Goal: Task Accomplishment & Management: Complete application form

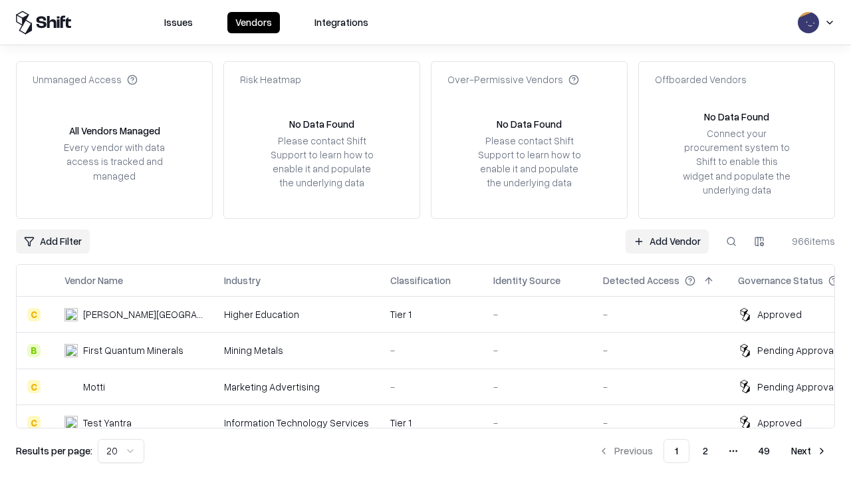
click at [667, 241] on link "Add Vendor" at bounding box center [667, 241] width 83 height 24
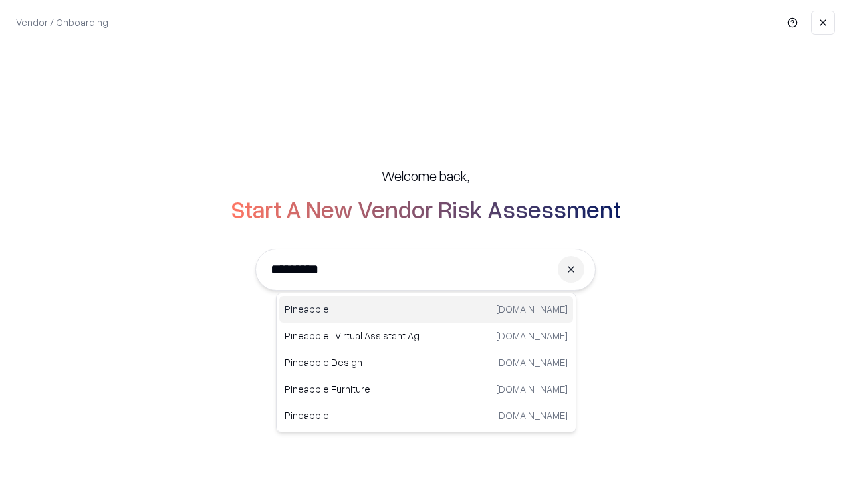
click at [426, 309] on div "Pineapple [DOMAIN_NAME]" at bounding box center [426, 309] width 294 height 27
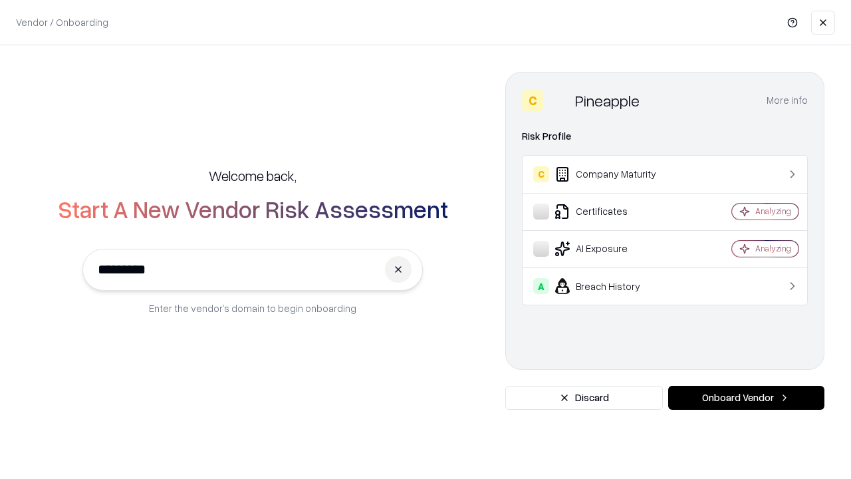
type input "*********"
click at [746, 398] on button "Onboard Vendor" at bounding box center [746, 398] width 156 height 24
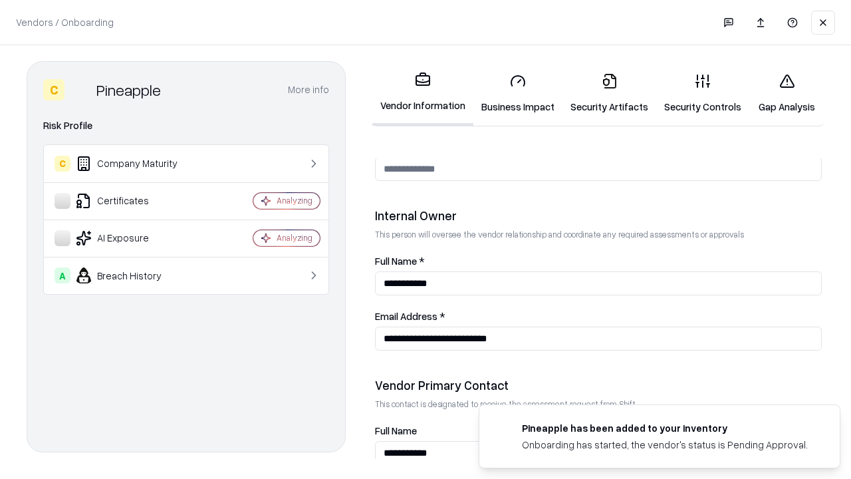
scroll to position [689, 0]
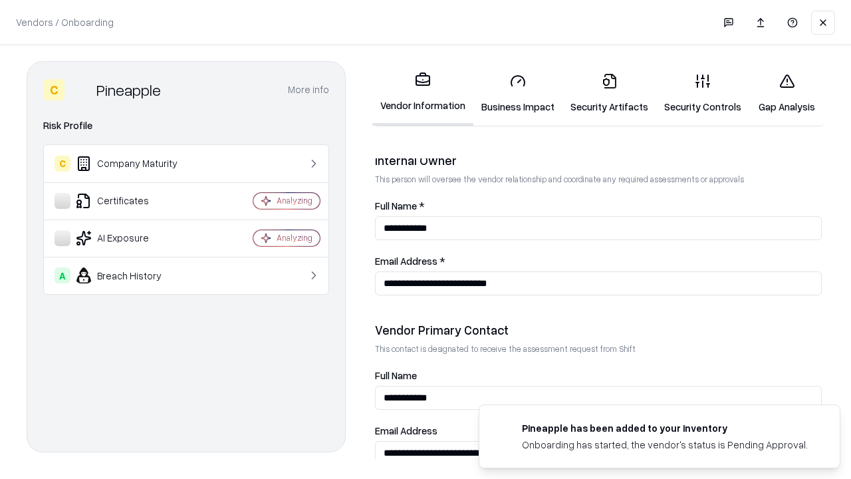
click at [609, 93] on link "Security Artifacts" at bounding box center [610, 94] width 94 height 62
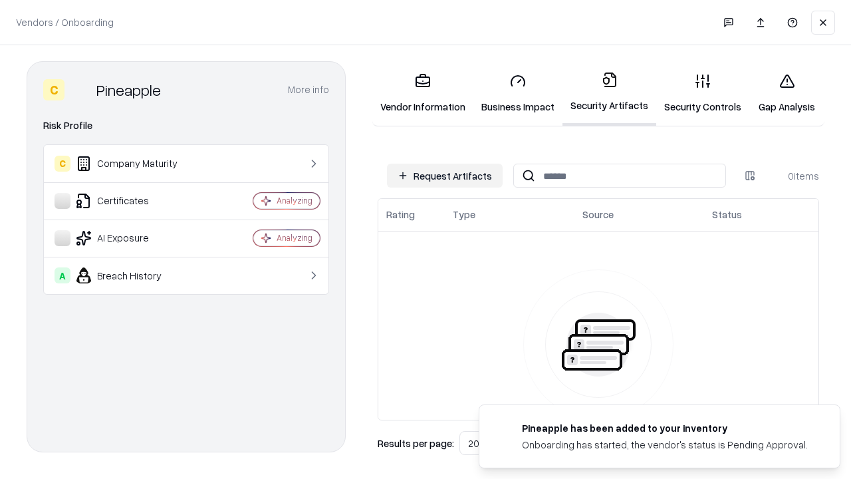
click at [445, 176] on button "Request Artifacts" at bounding box center [445, 176] width 116 height 24
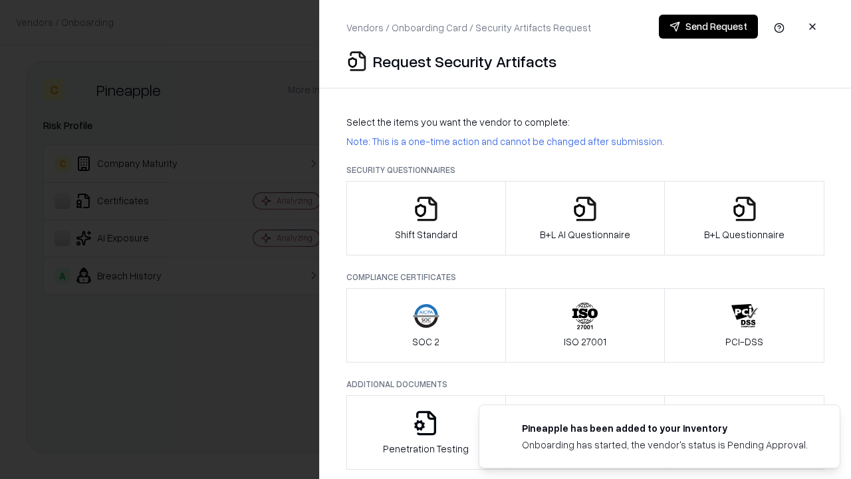
click at [744, 218] on icon "button" at bounding box center [745, 209] width 27 height 27
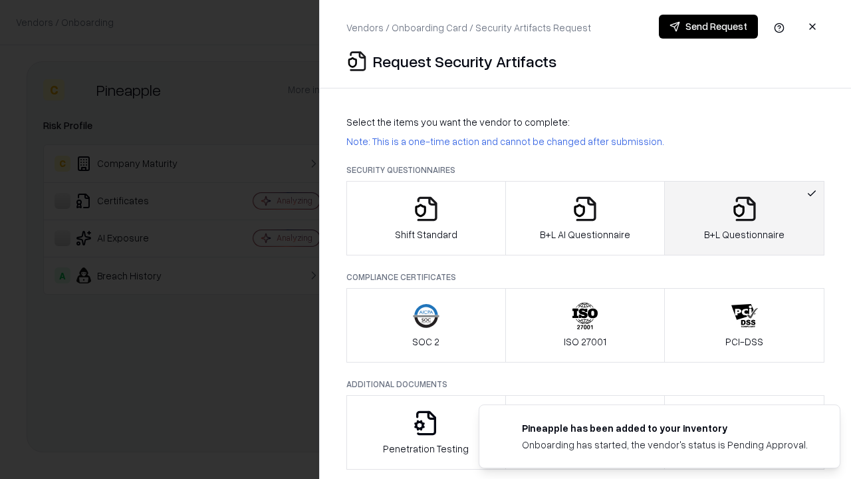
click at [585, 218] on icon "button" at bounding box center [585, 209] width 27 height 27
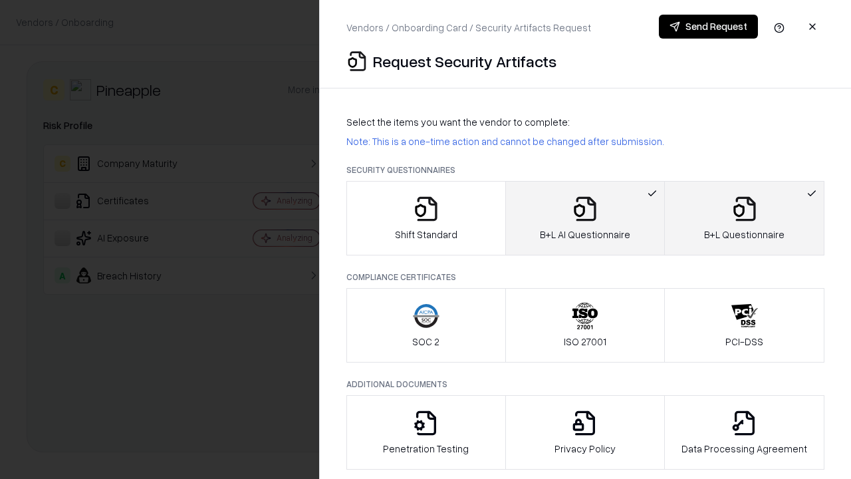
click at [708, 27] on button "Send Request" at bounding box center [708, 27] width 99 height 24
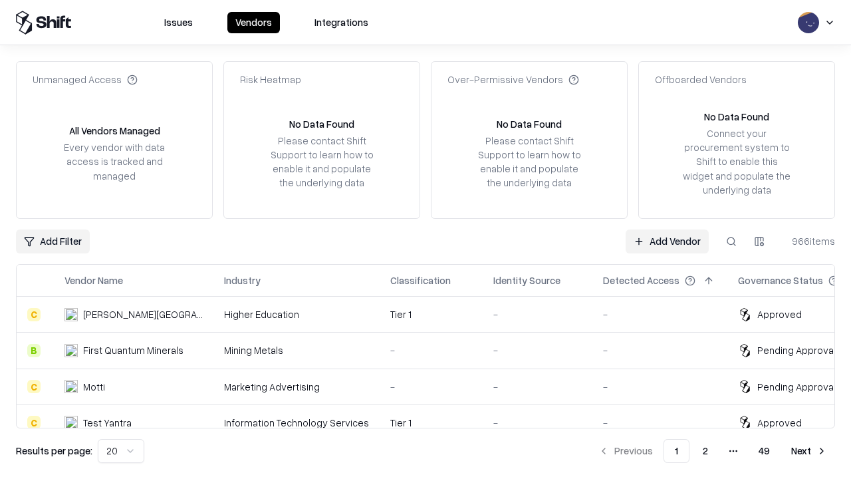
click at [732, 241] on button at bounding box center [732, 241] width 24 height 24
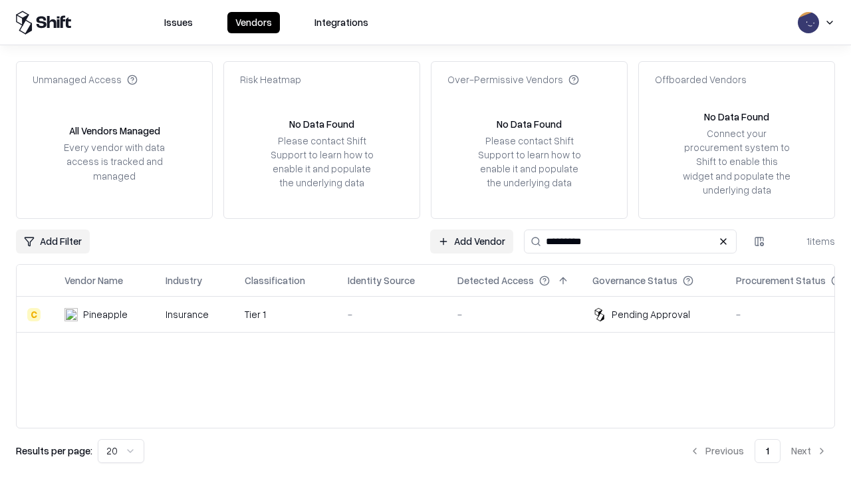
type input "*********"
click at [434, 314] on div "-" at bounding box center [392, 314] width 88 height 14
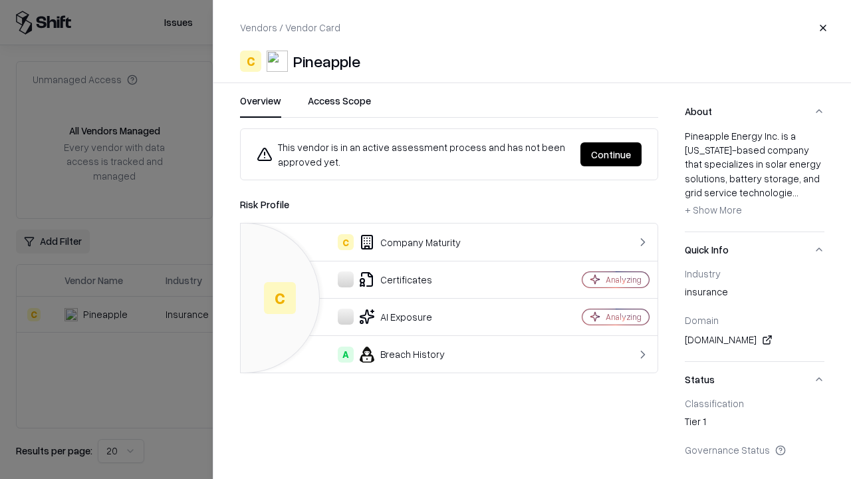
click at [611, 154] on button "Continue" at bounding box center [611, 154] width 61 height 24
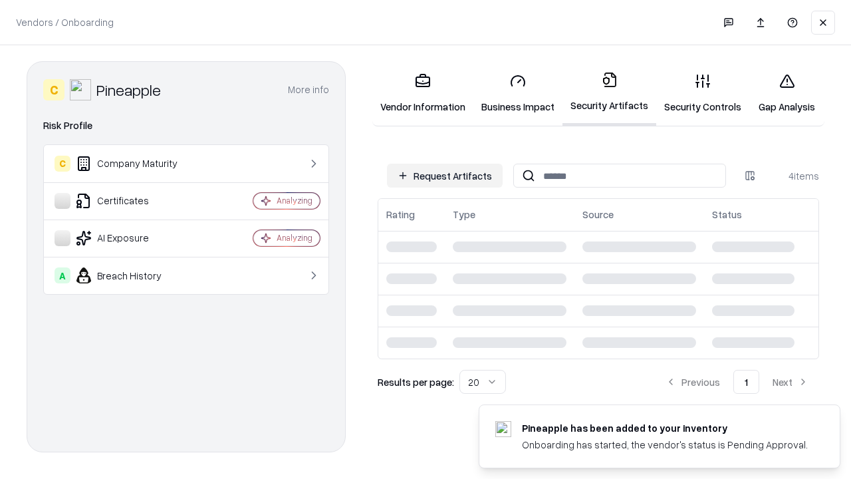
click at [787, 93] on link "Gap Analysis" at bounding box center [787, 94] width 75 height 62
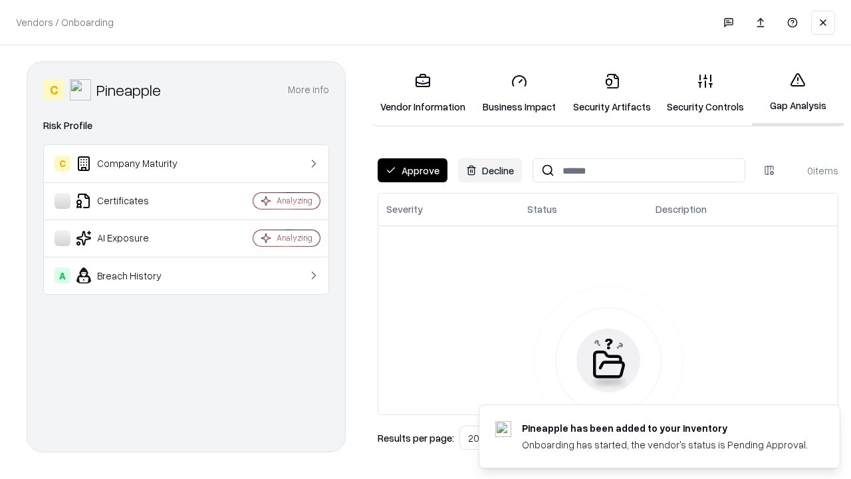
click at [412, 170] on button "Approve" at bounding box center [413, 170] width 70 height 24
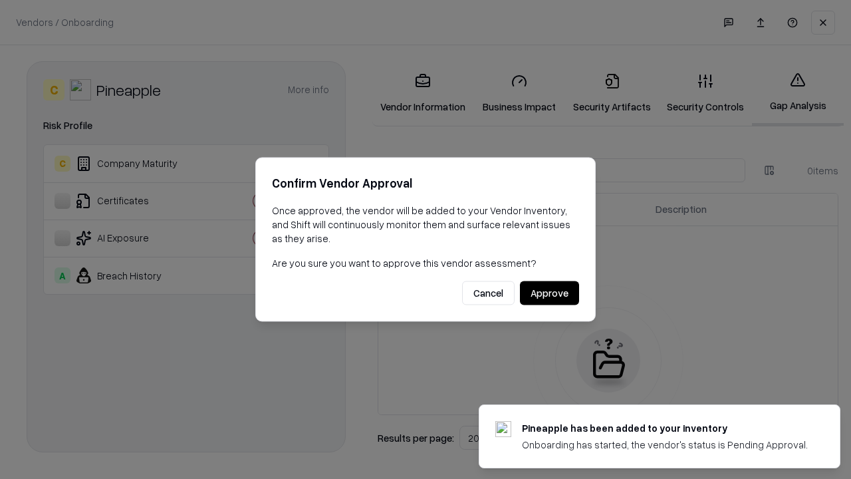
click at [549, 293] on button "Approve" at bounding box center [549, 293] width 59 height 24
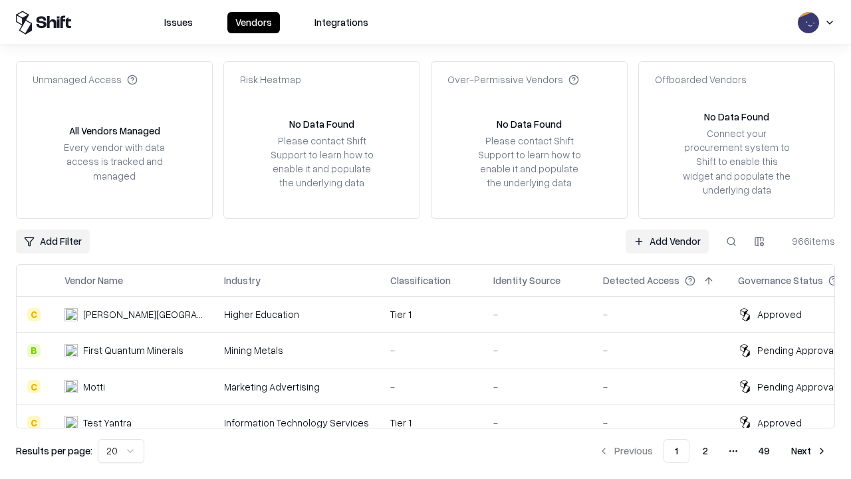
type input "*********"
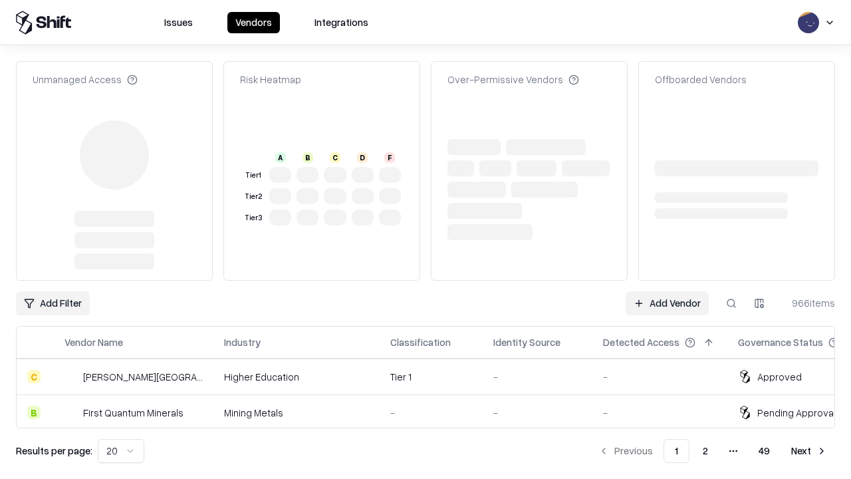
click at [667, 291] on link "Add Vendor" at bounding box center [667, 303] width 83 height 24
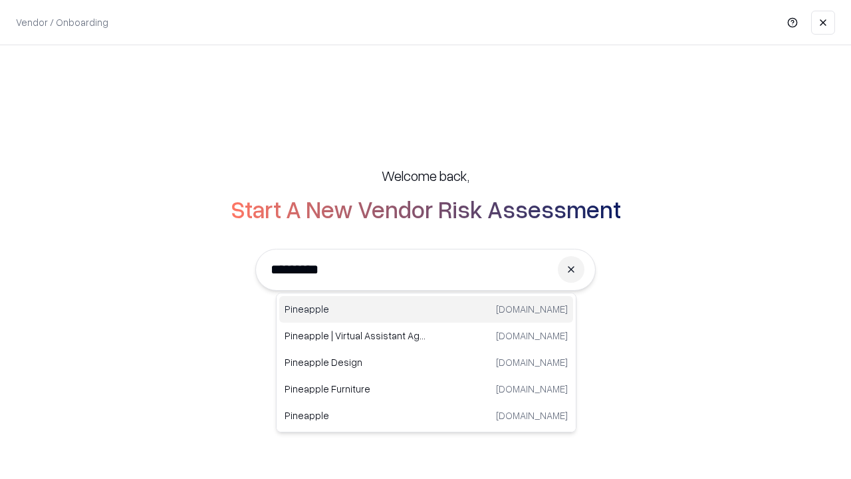
click at [426, 309] on div "Pineapple [DOMAIN_NAME]" at bounding box center [426, 309] width 294 height 27
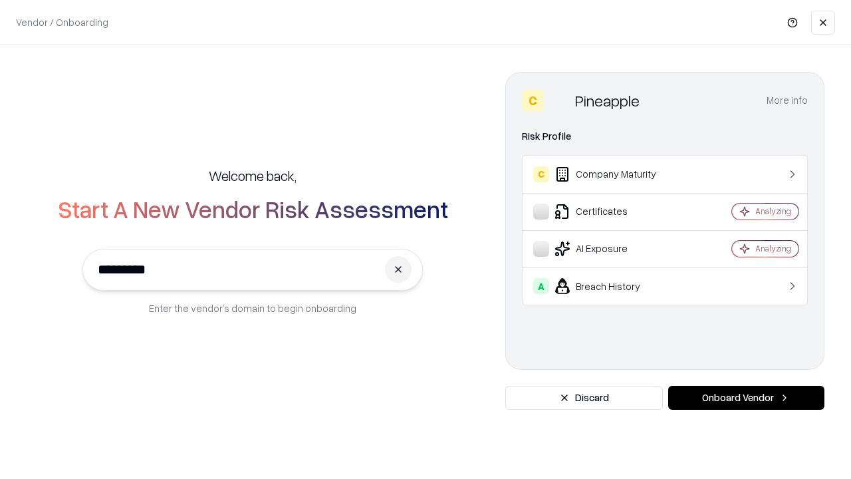
type input "*********"
click at [746, 398] on button "Onboard Vendor" at bounding box center [746, 398] width 156 height 24
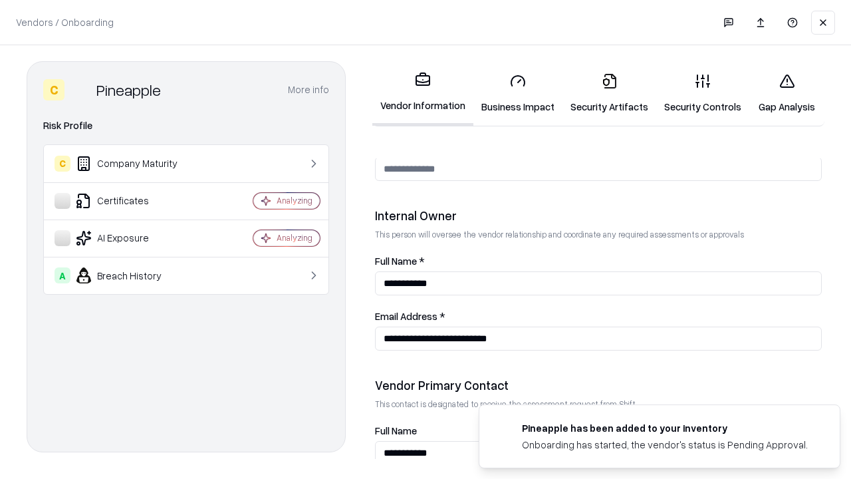
scroll to position [689, 0]
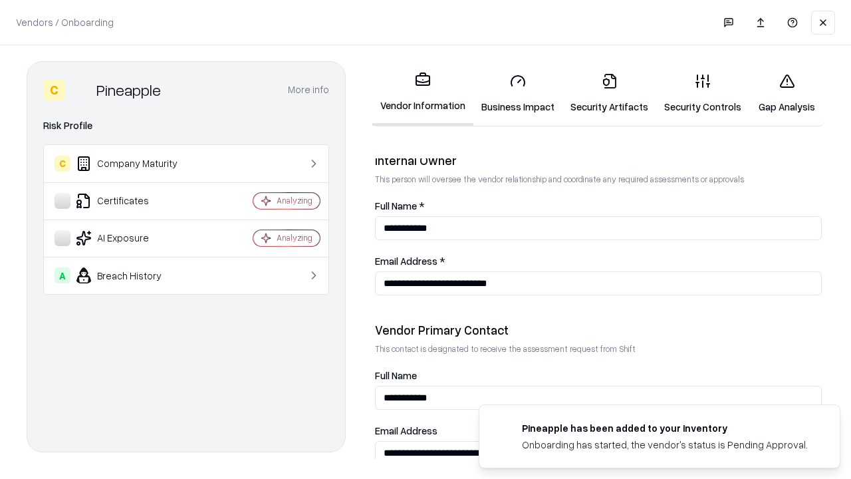
click at [787, 93] on link "Gap Analysis" at bounding box center [787, 94] width 75 height 62
